Goal: Navigation & Orientation: Find specific page/section

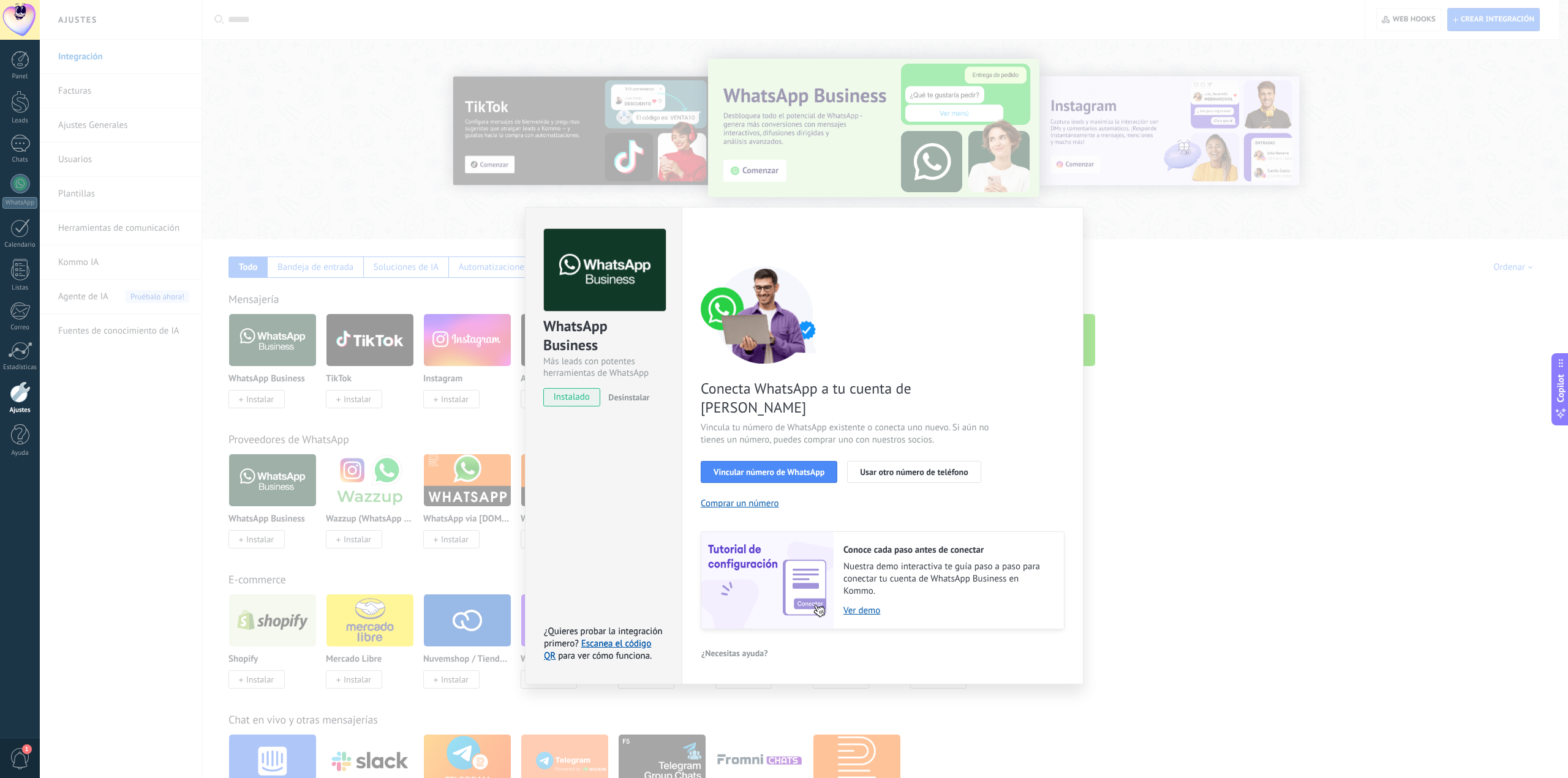
drag, startPoint x: 0, startPoint y: 0, endPoint x: 1137, endPoint y: 379, distance: 1198.5
click at [1122, 375] on div "WhatsApp Business Más leads con potentes herramientas de WhatsApp instalado Des…" at bounding box center [804, 389] width 1528 height 778
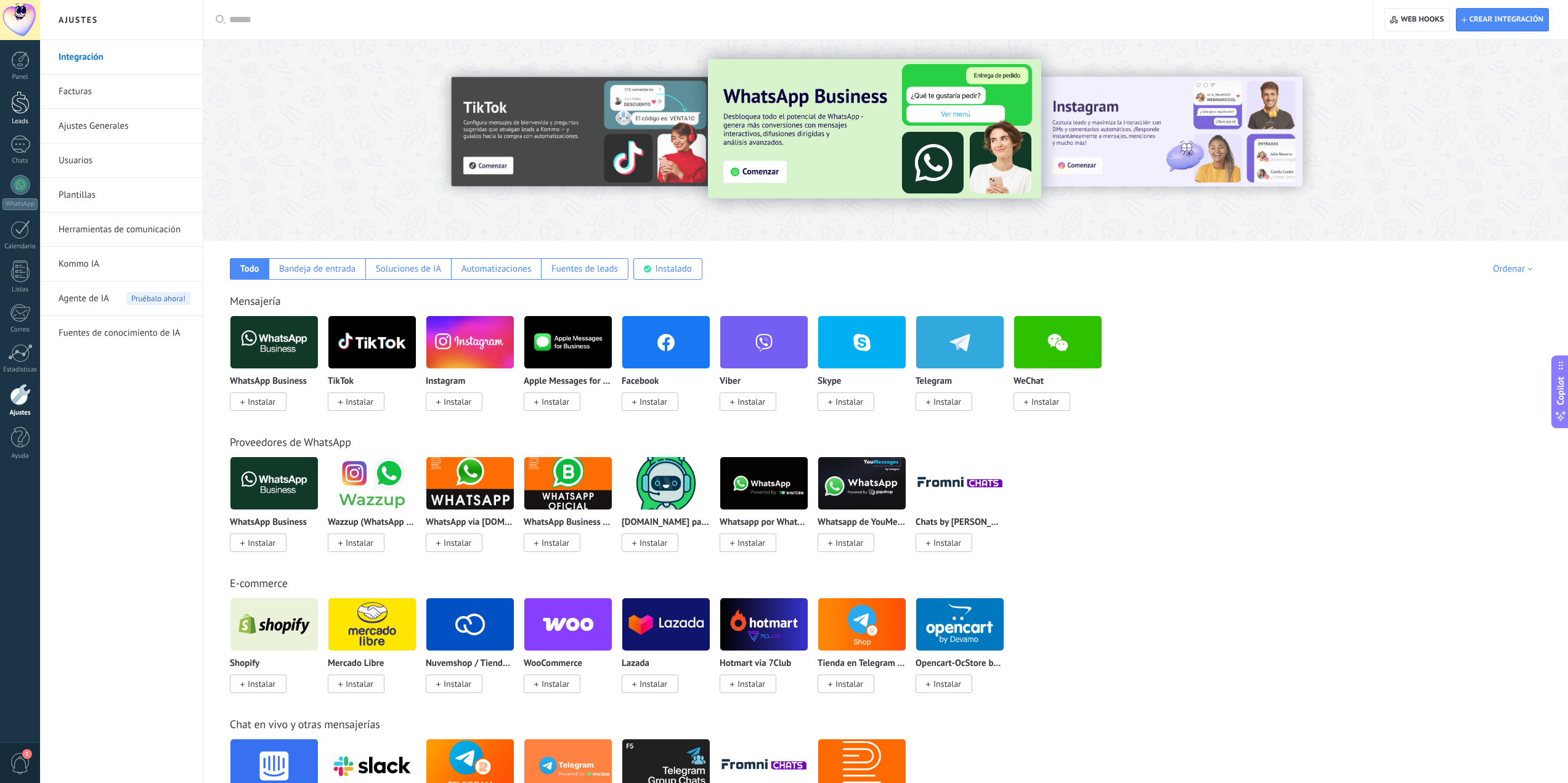
click at [4, 117] on link "Leads" at bounding box center [20, 108] width 40 height 34
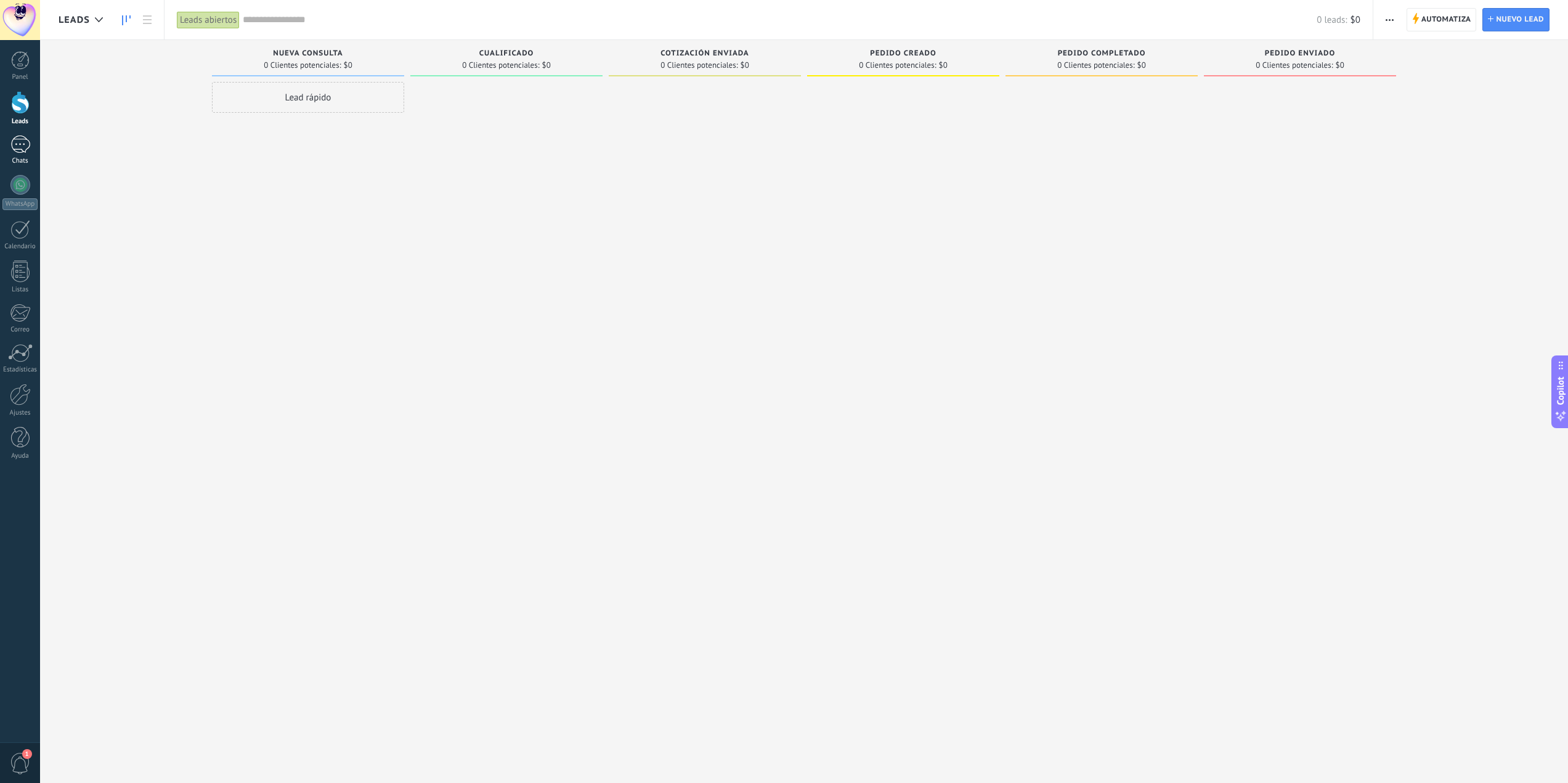
click at [37, 157] on div "Chats" at bounding box center [20, 161] width 35 height 8
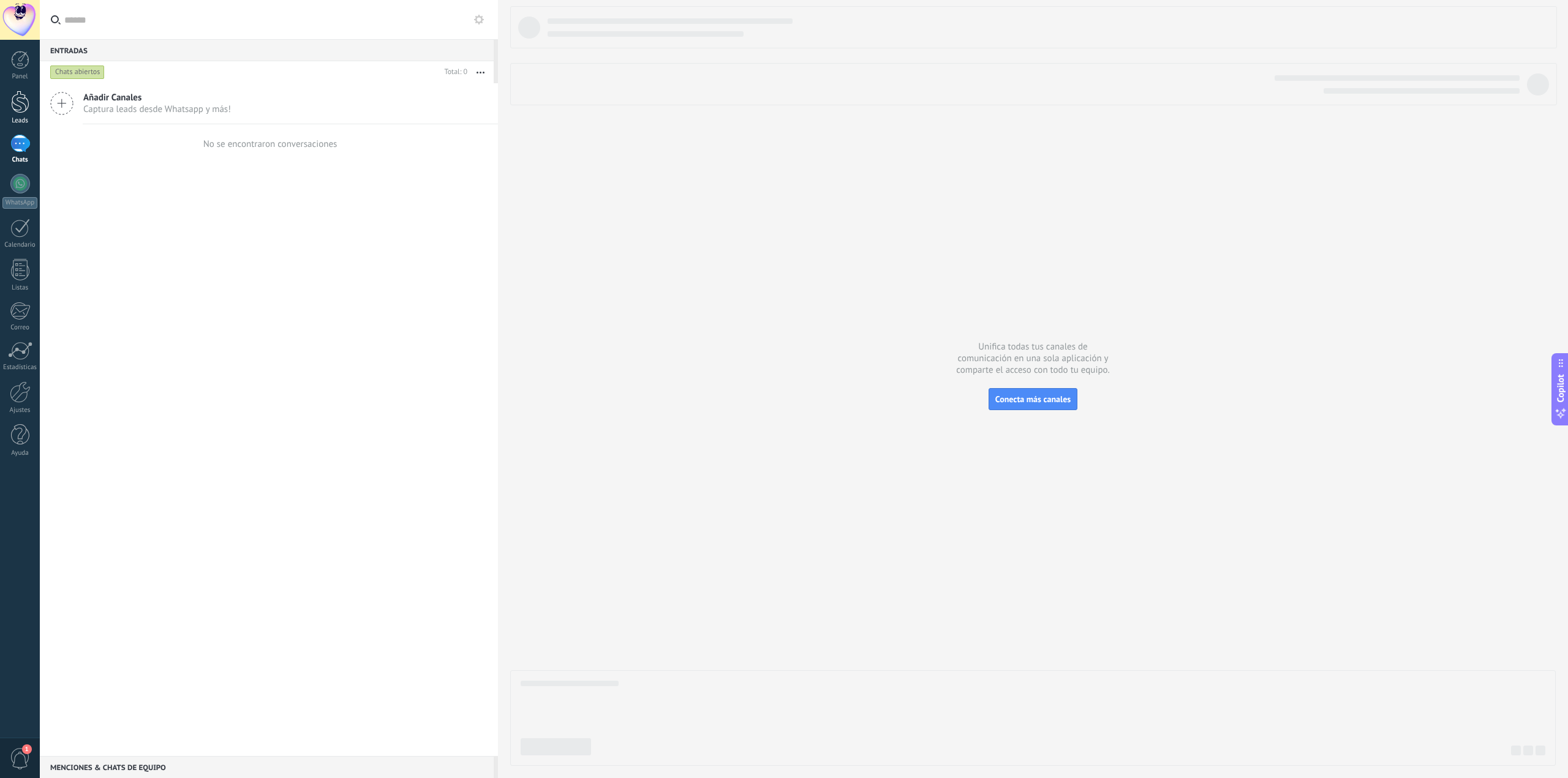
click at [22, 99] on div at bounding box center [20, 102] width 18 height 23
